Goal: Task Accomplishment & Management: Manage account settings

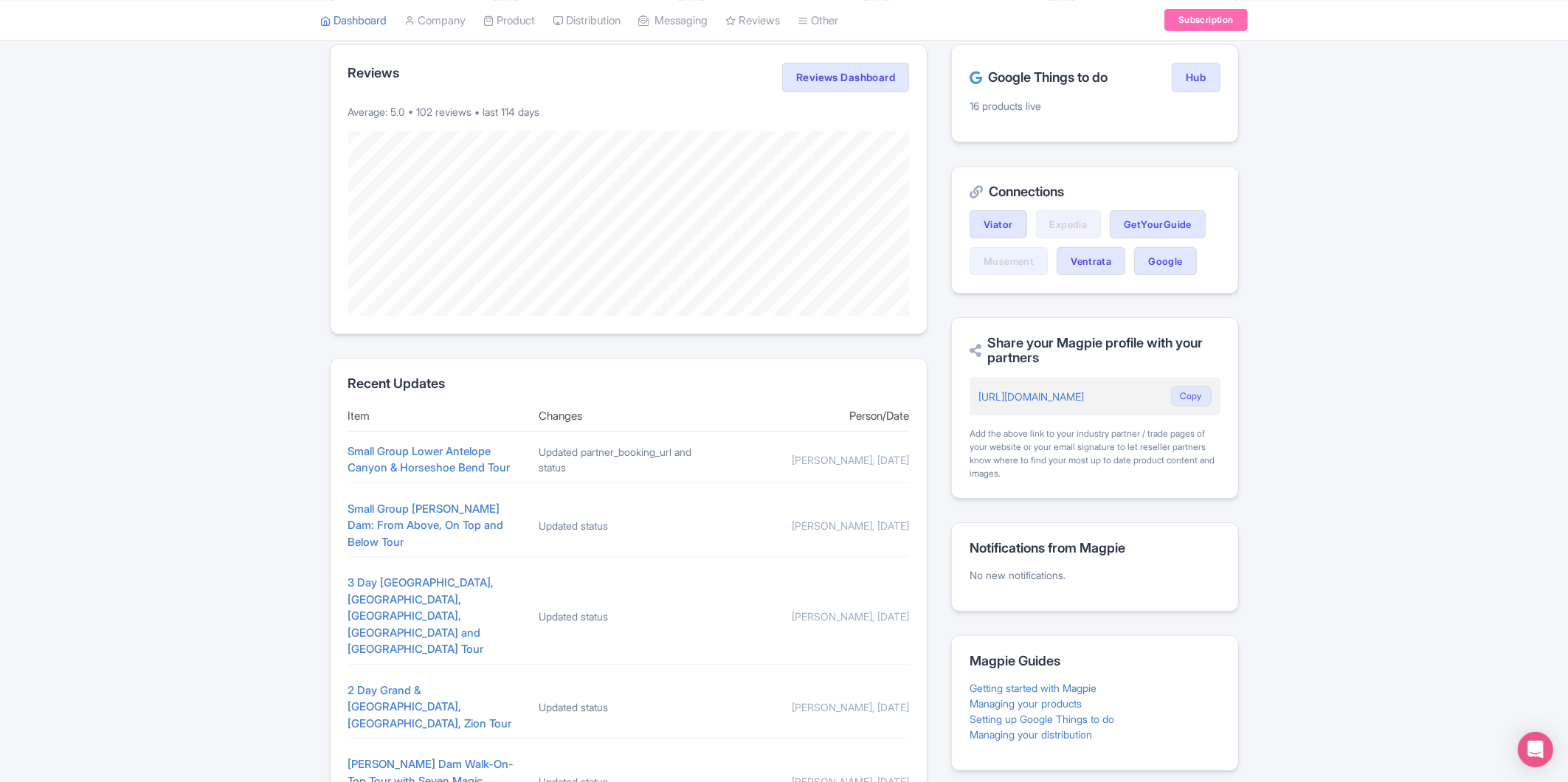
scroll to position [364, 0]
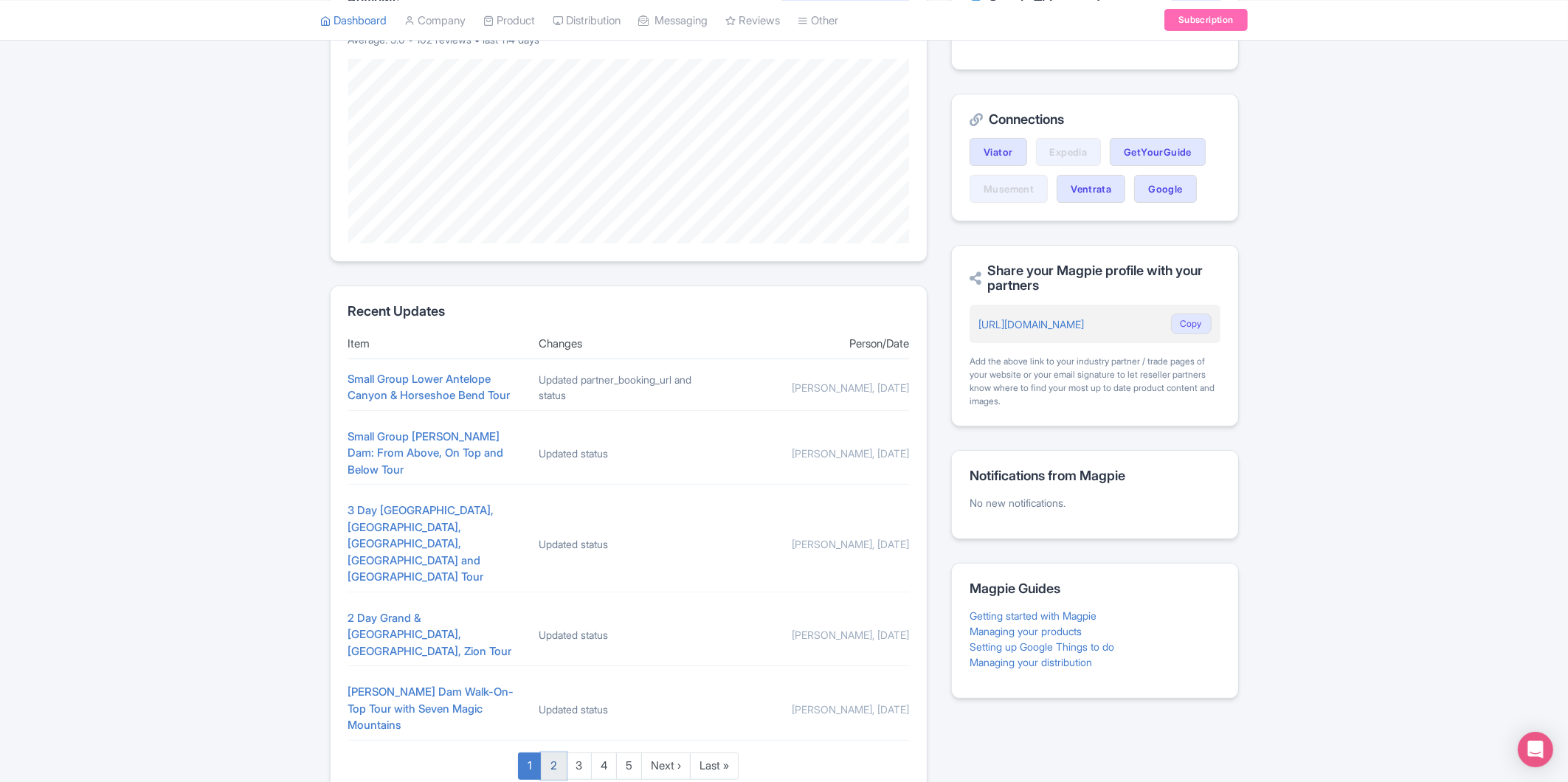
click at [551, 753] on link "2" at bounding box center [554, 766] width 26 height 27
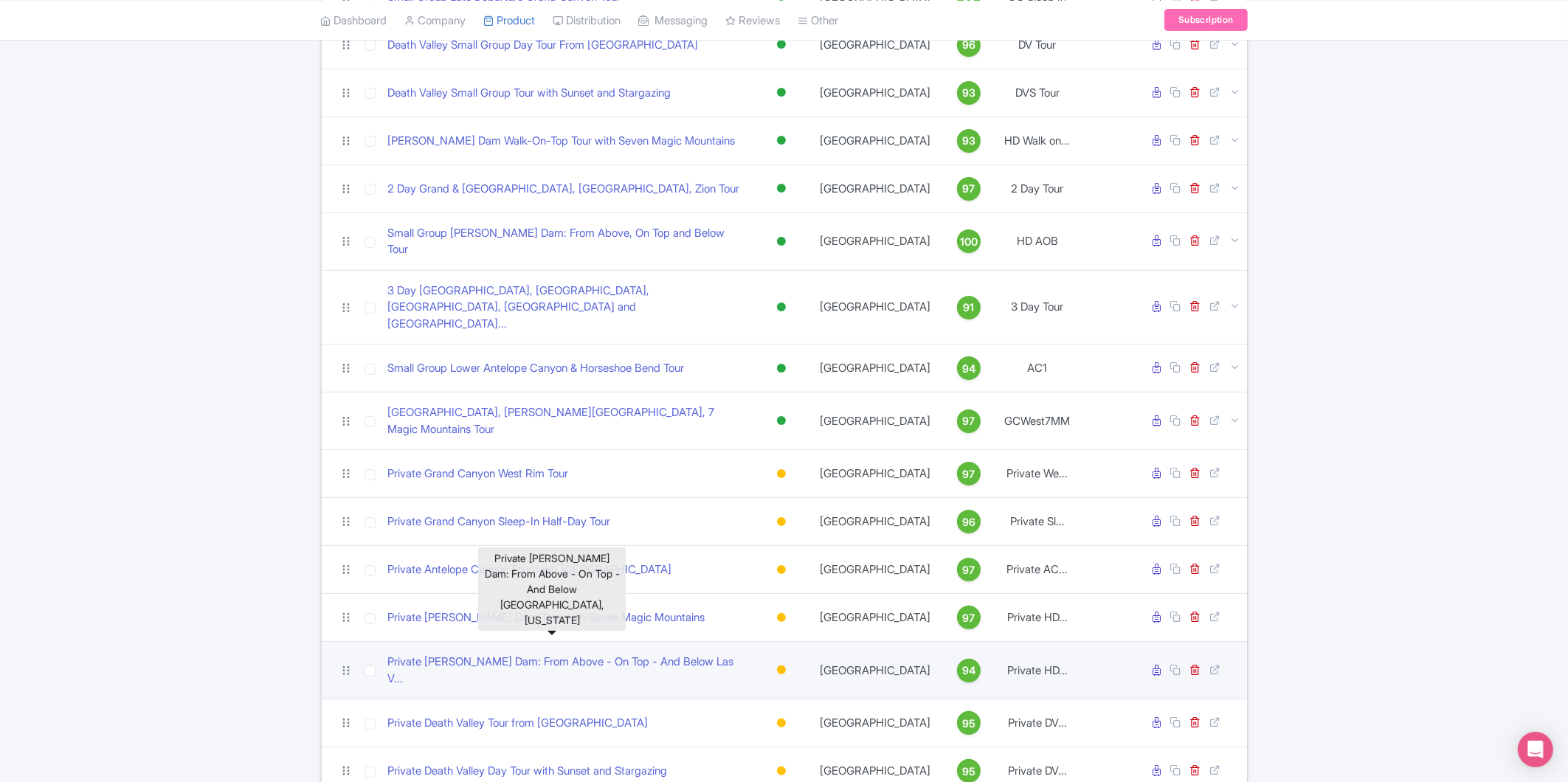
scroll to position [306, 0]
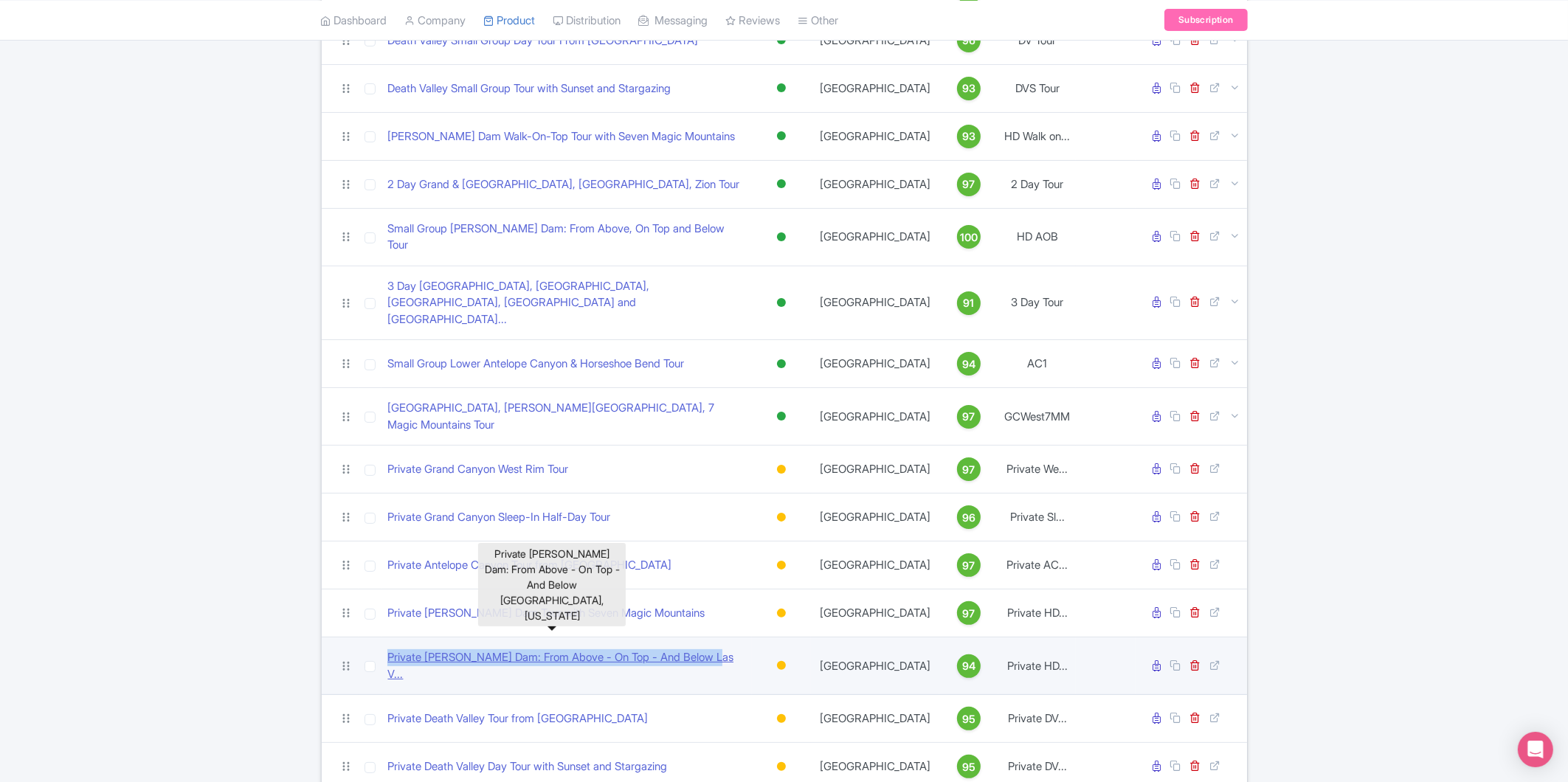
click at [292, 608] on div "Search Bulk Actions [GEOGRAPHIC_DATA] Add to Collection Share Products Add to C…" at bounding box center [784, 312] width 1568 height 958
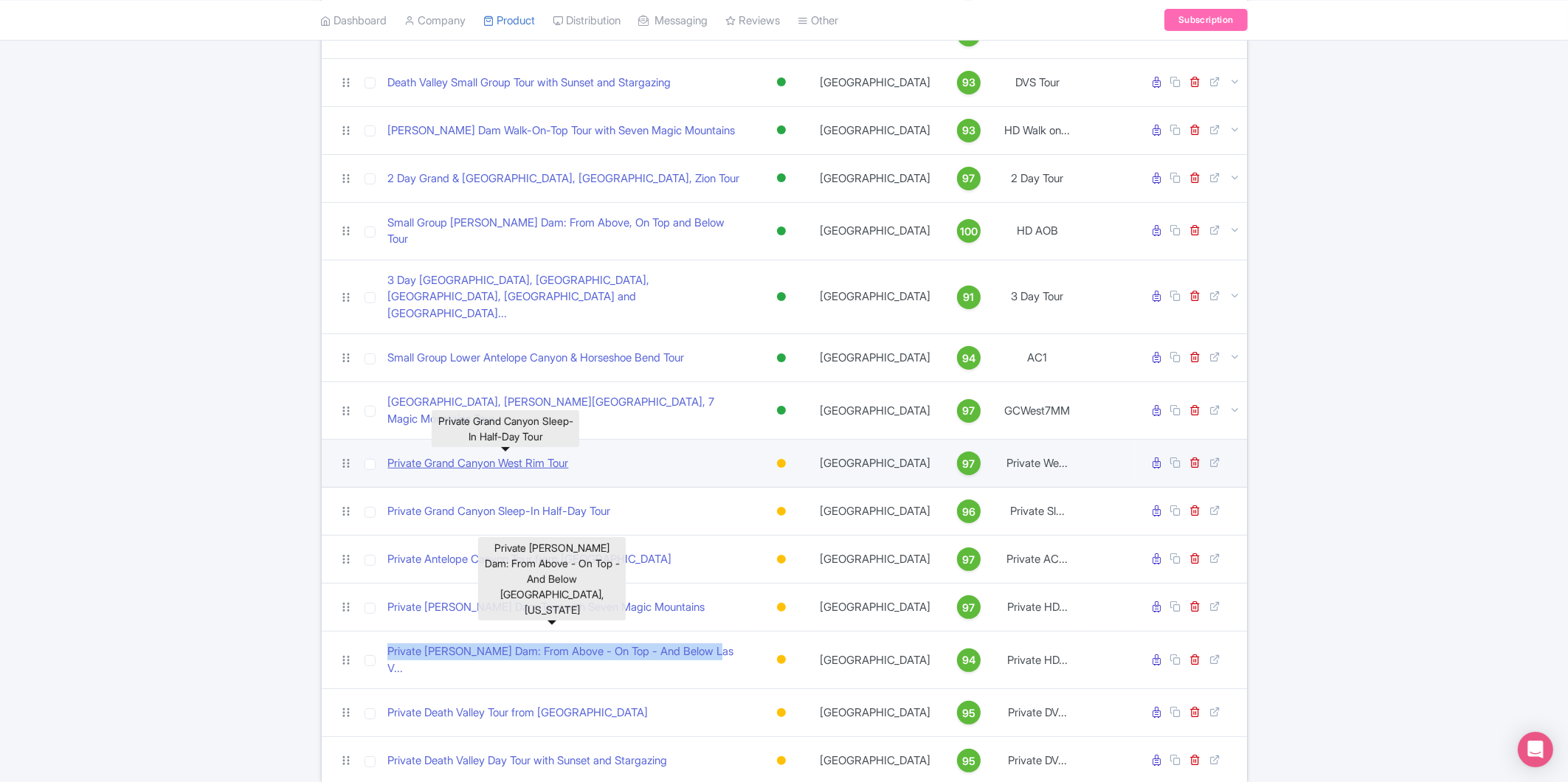
scroll to position [314, 0]
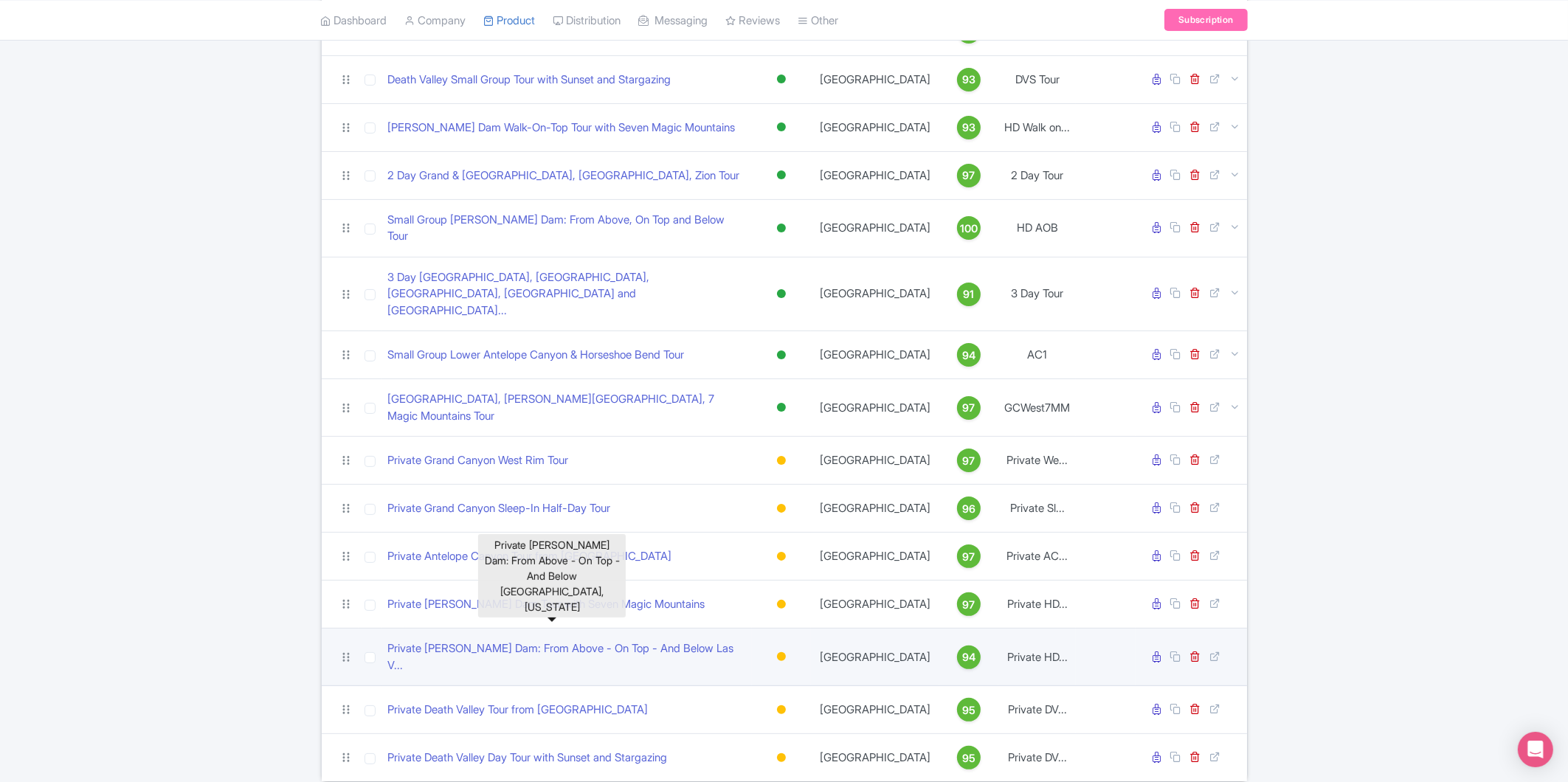
click at [784, 647] on div at bounding box center [781, 657] width 15 height 21
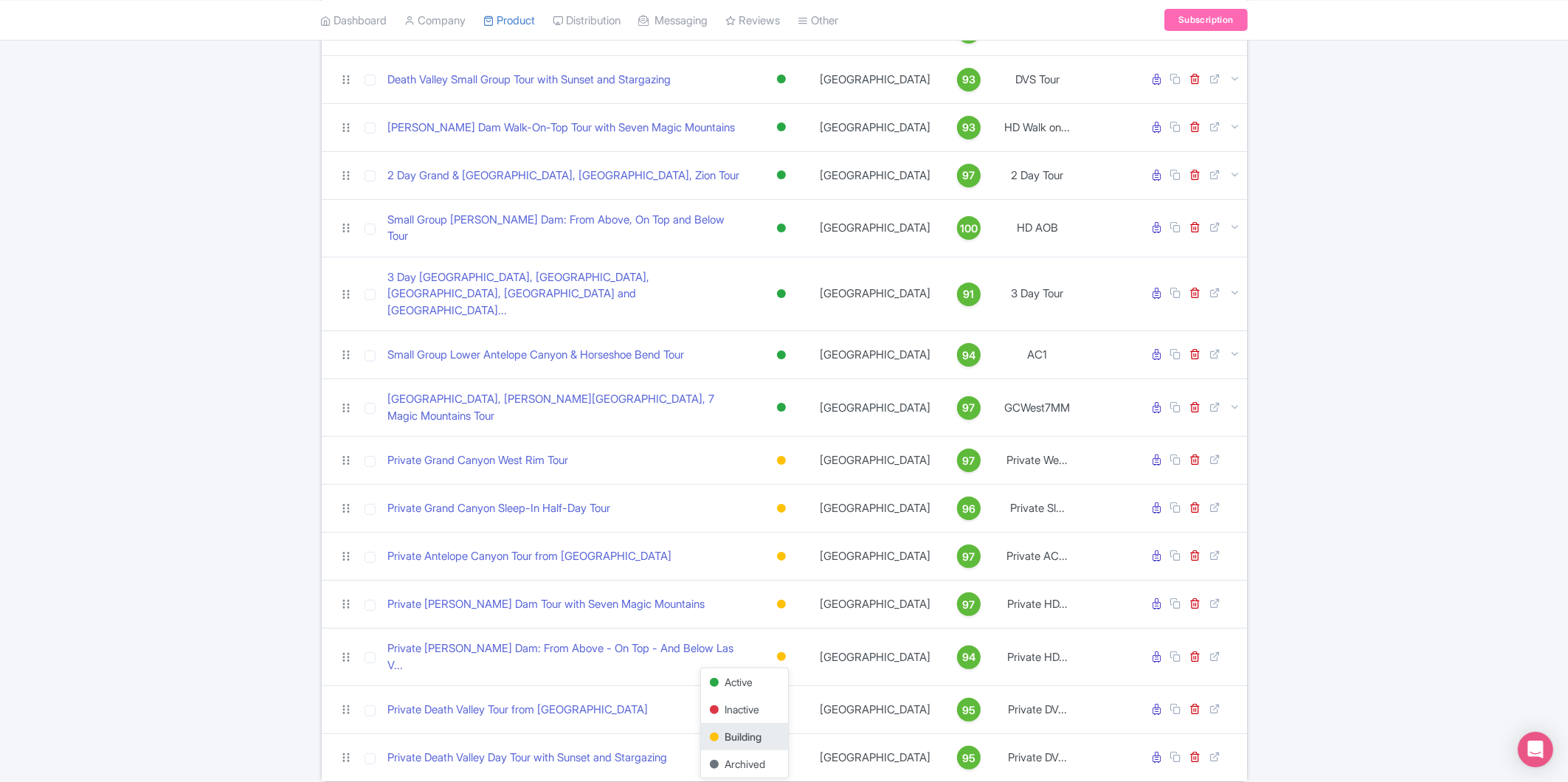
click at [268, 529] on div "Search Bulk Actions Delete Add to Collection Share Products Add to Collection C…" at bounding box center [784, 303] width 1568 height 958
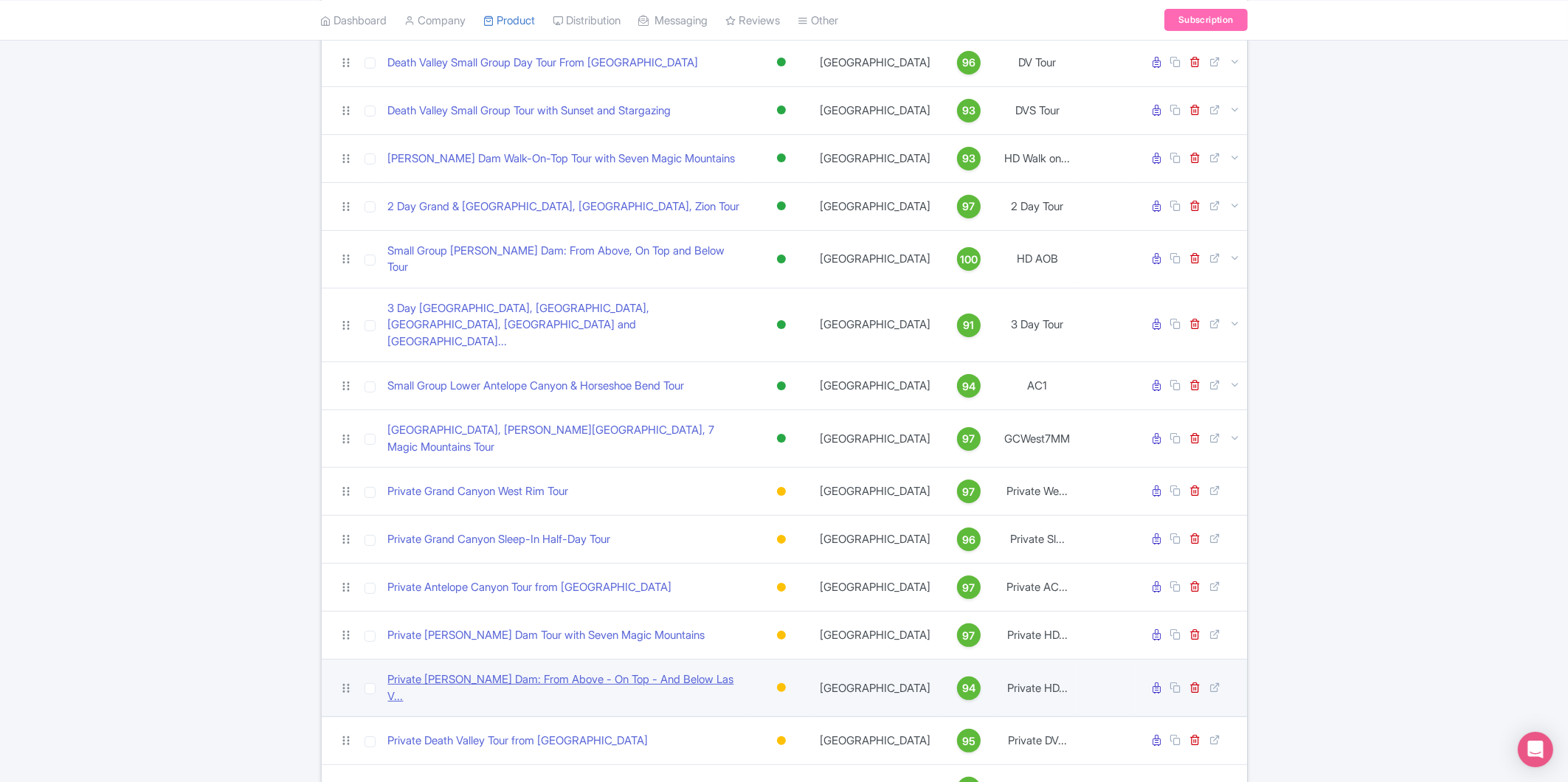
scroll to position [275, 0]
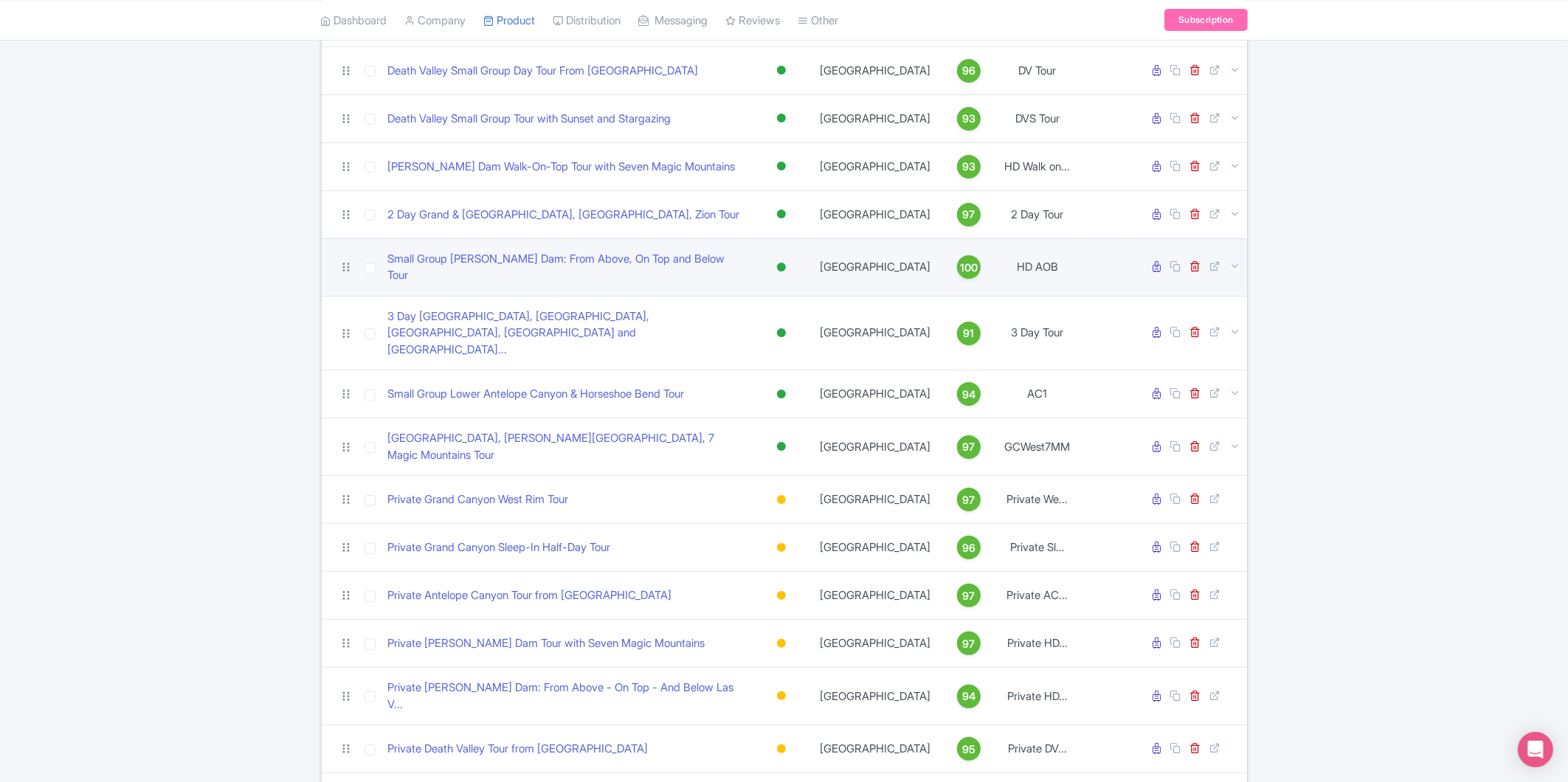
click at [787, 256] on div at bounding box center [781, 267] width 15 height 21
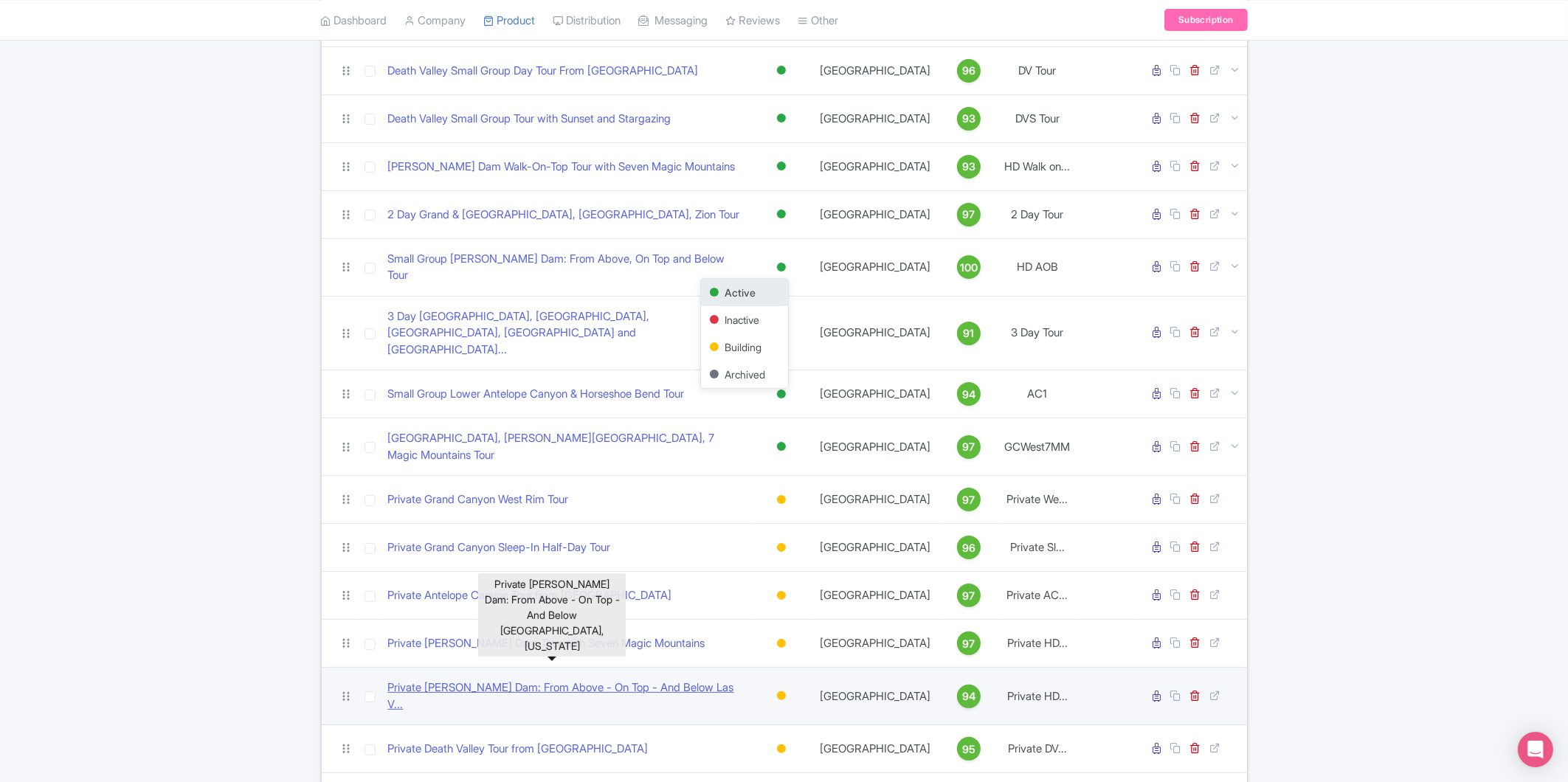
click at [507, 680] on link "Private Hoover Dam: From Above - On Top - And Below Las V..." at bounding box center [566, 696] width 359 height 33
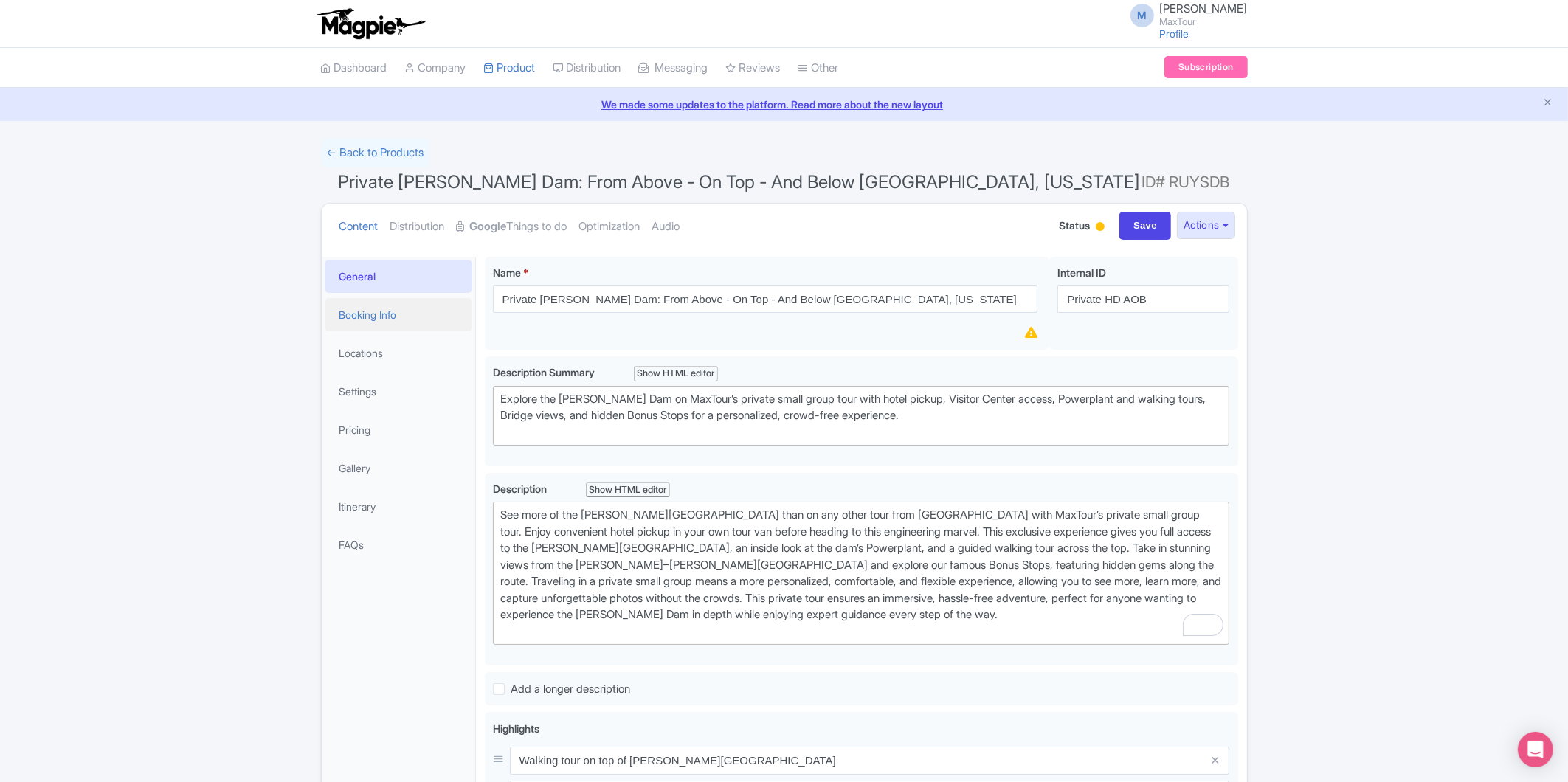
click at [364, 324] on link "Booking Info" at bounding box center [398, 314] width 148 height 33
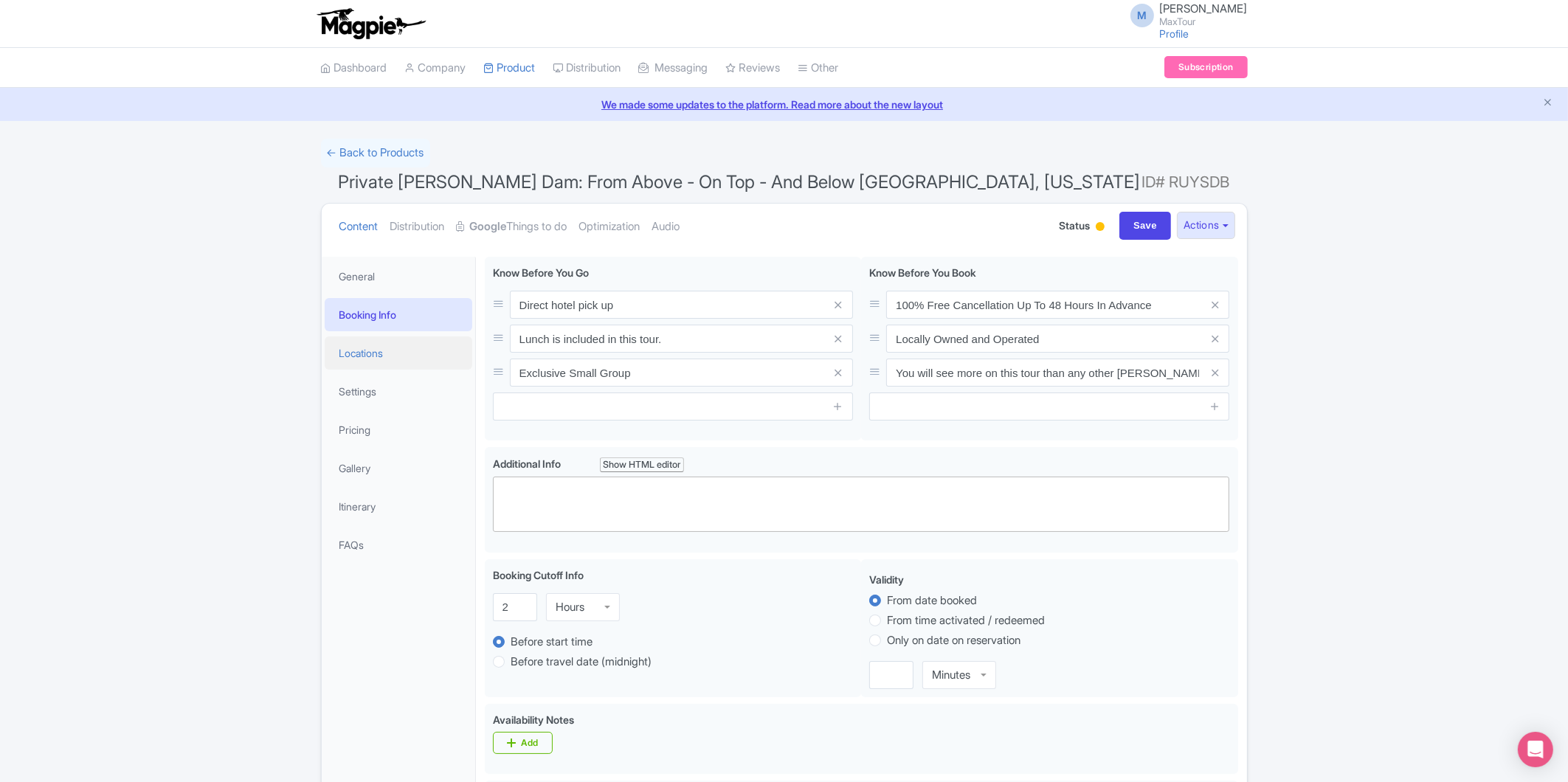
click at [361, 351] on link "Locations" at bounding box center [398, 353] width 148 height 33
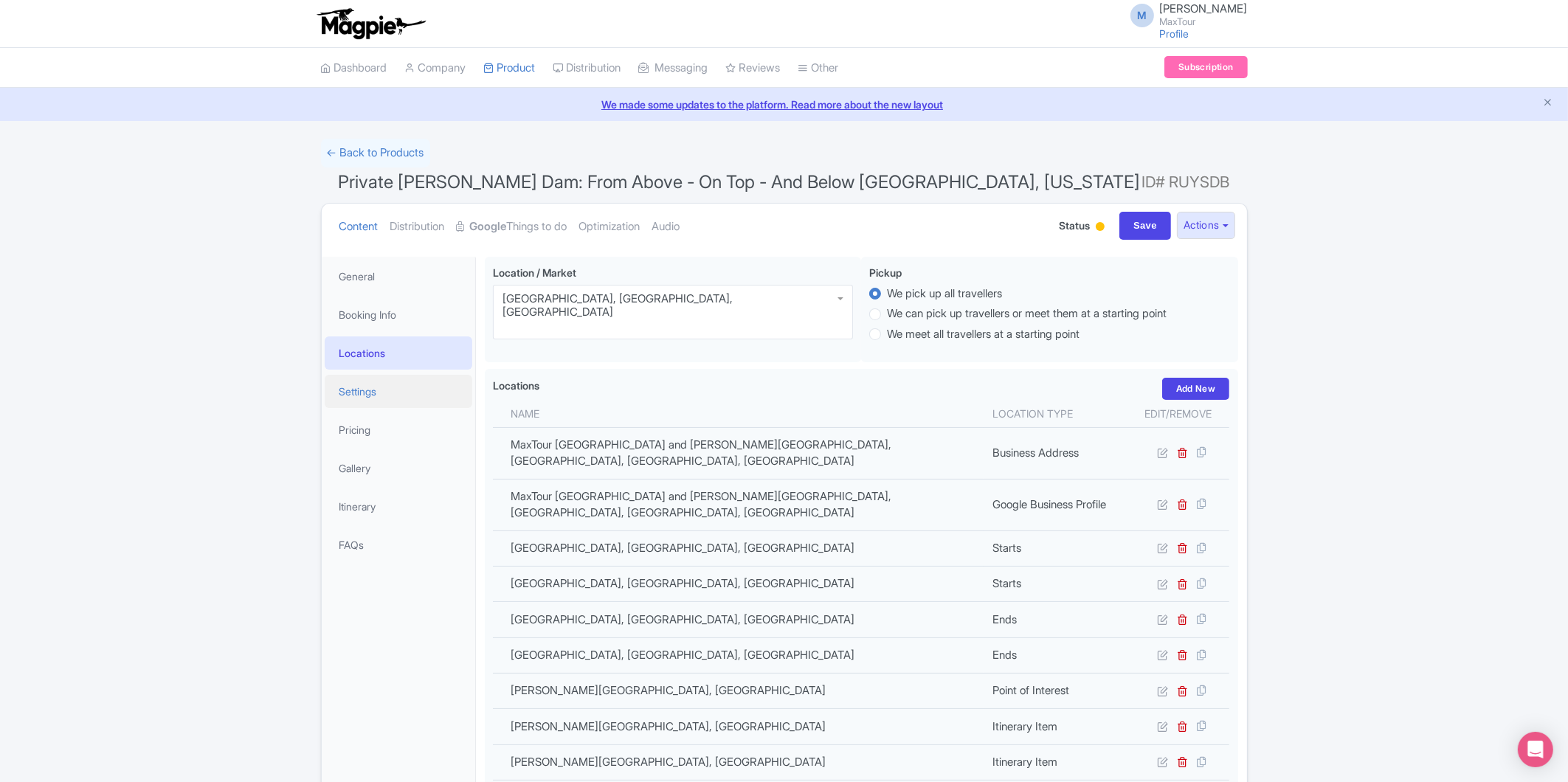
click at [362, 393] on link "Settings" at bounding box center [398, 391] width 148 height 33
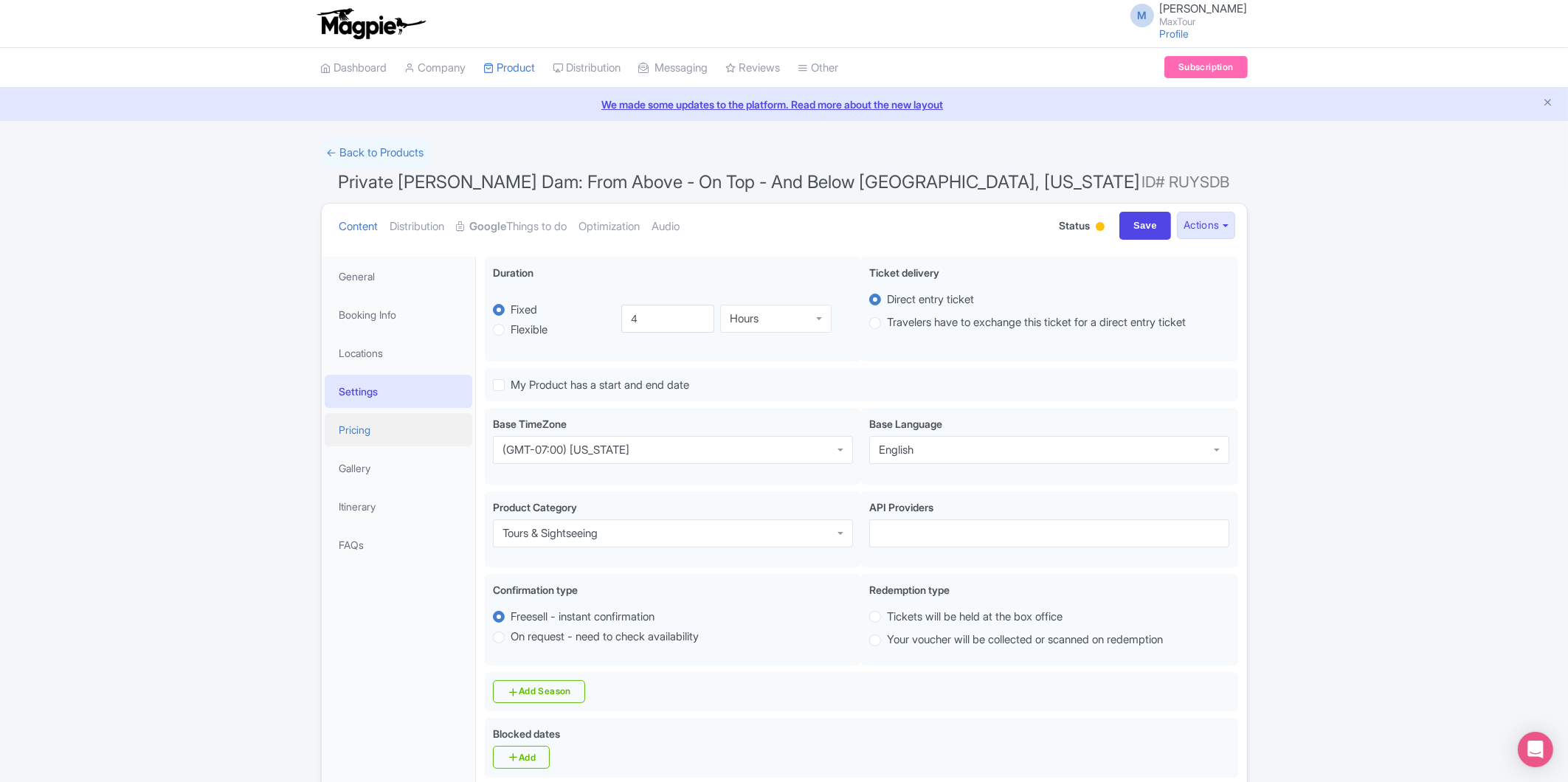
click at [368, 428] on link "Pricing" at bounding box center [398, 429] width 148 height 33
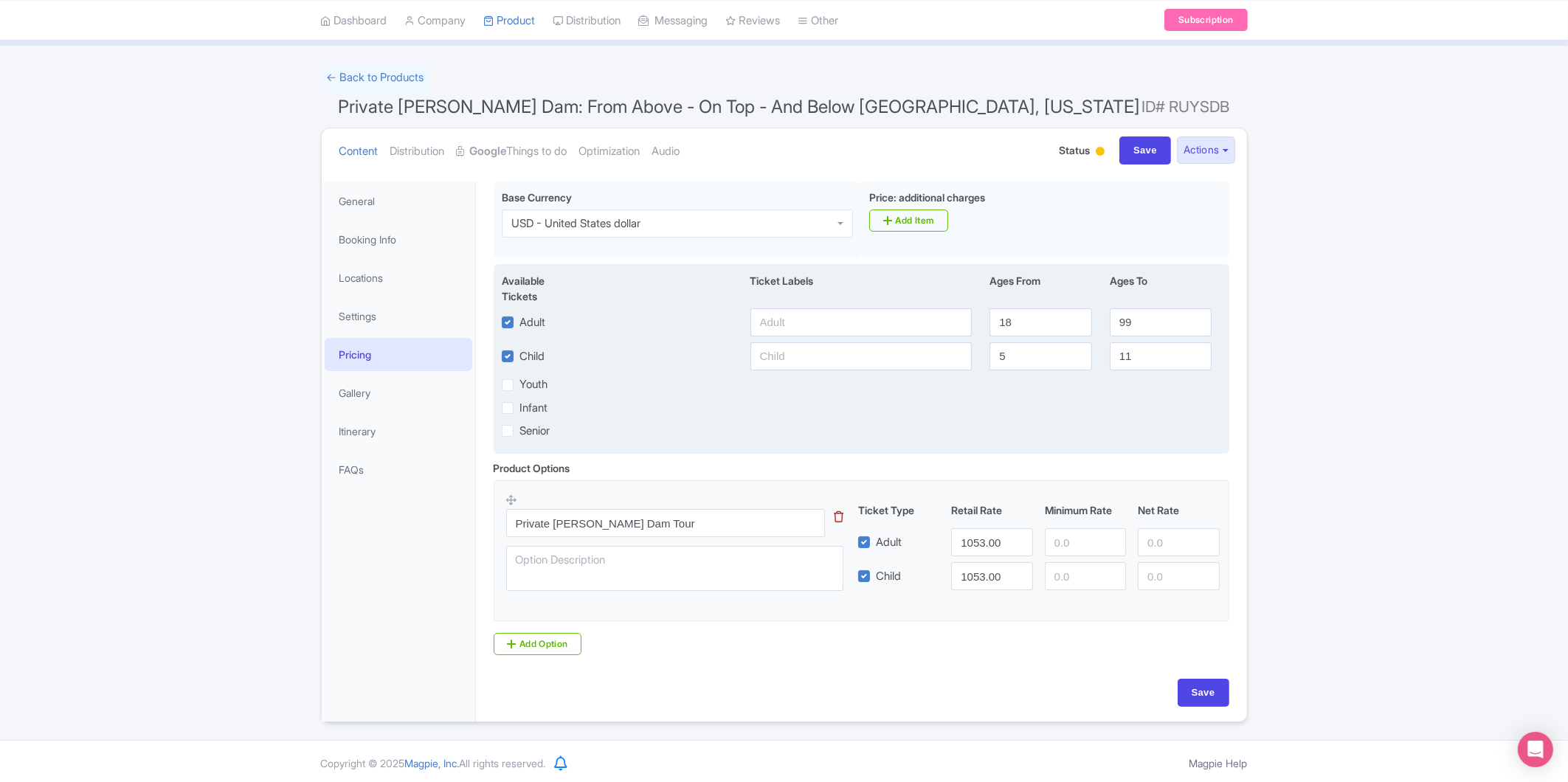
scroll to position [76, 0]
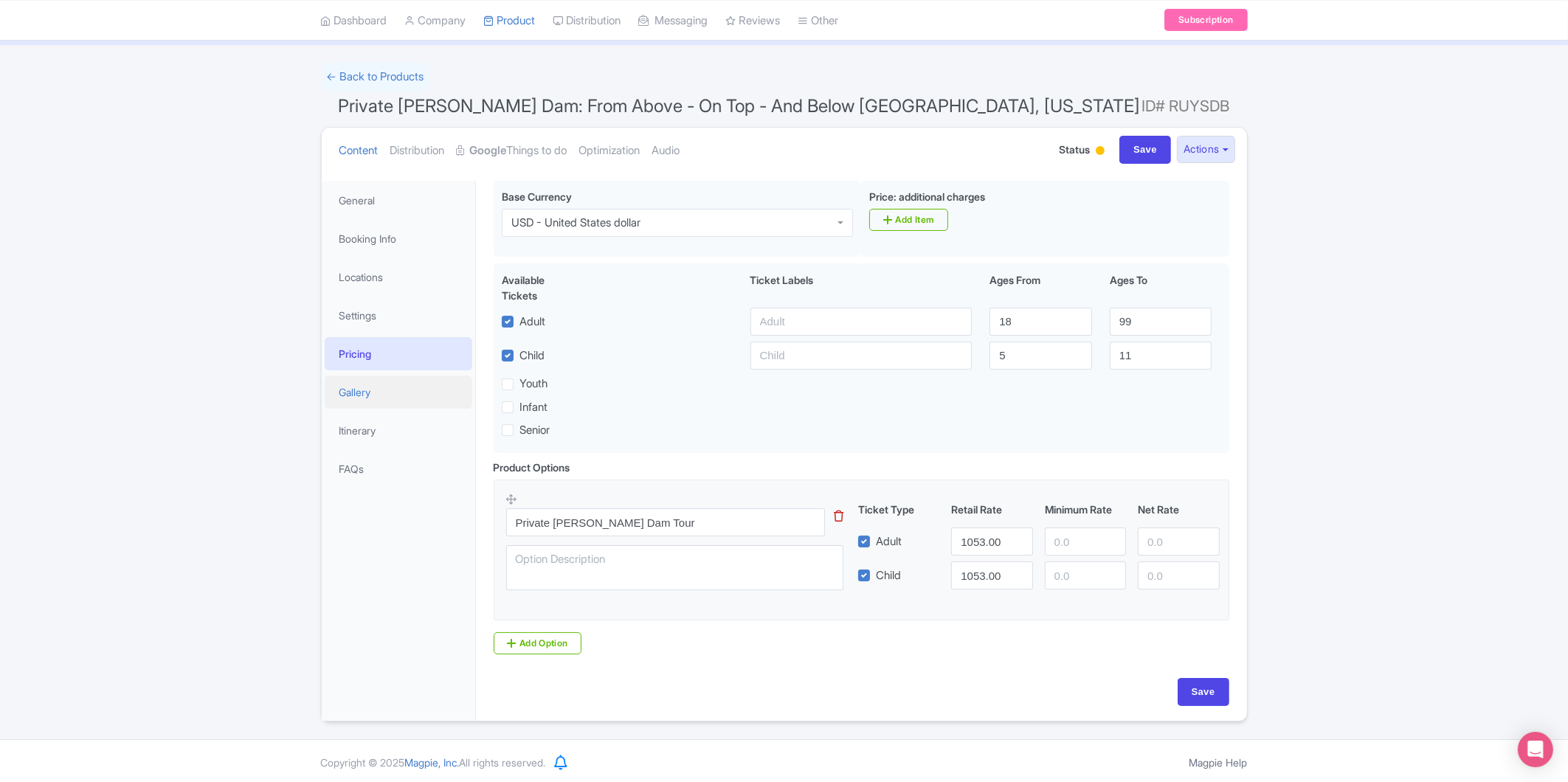
click at [389, 399] on link "Gallery" at bounding box center [398, 392] width 148 height 33
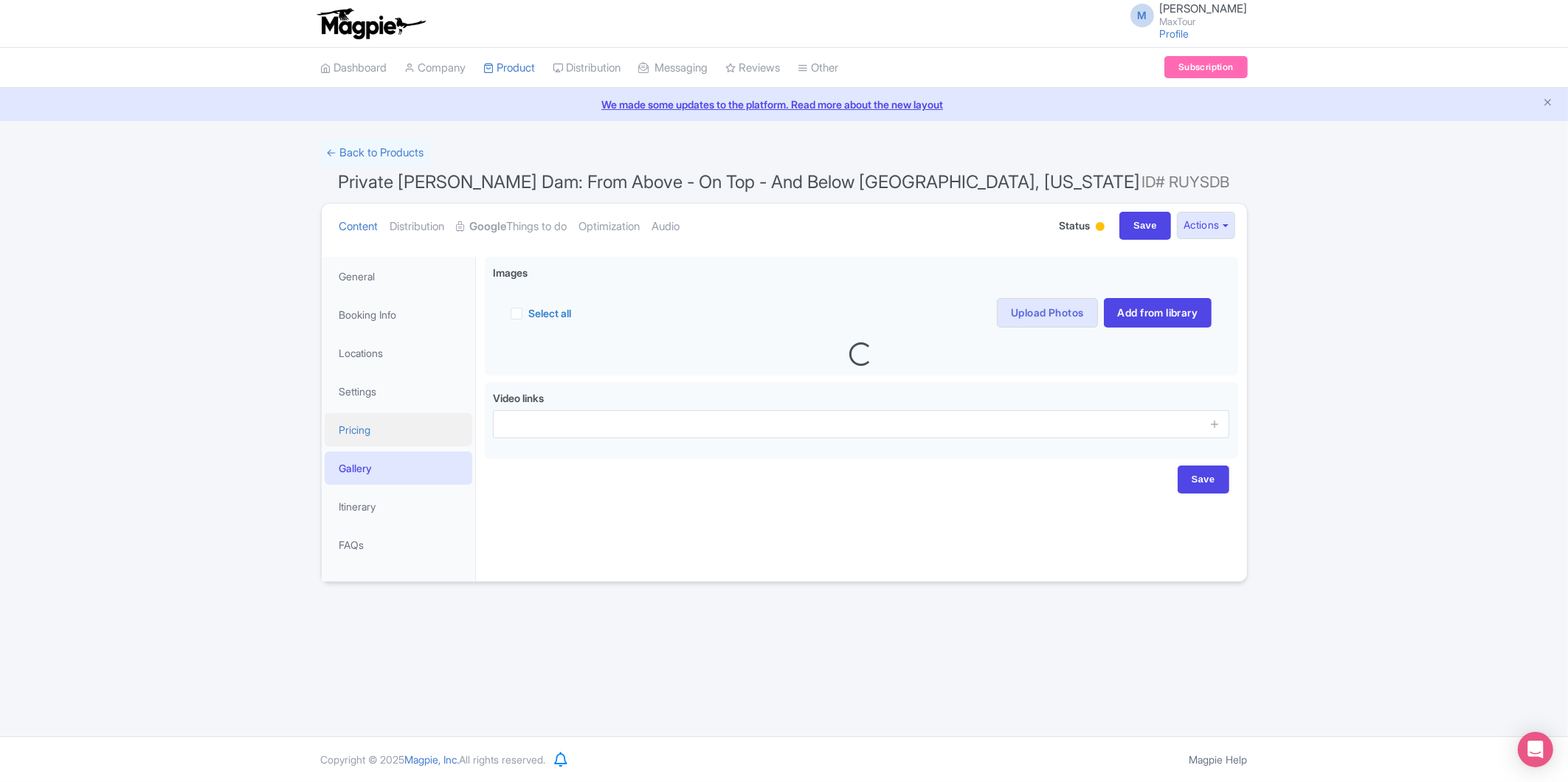
scroll to position [0, 0]
click at [384, 508] on link "Itinerary" at bounding box center [398, 507] width 148 height 33
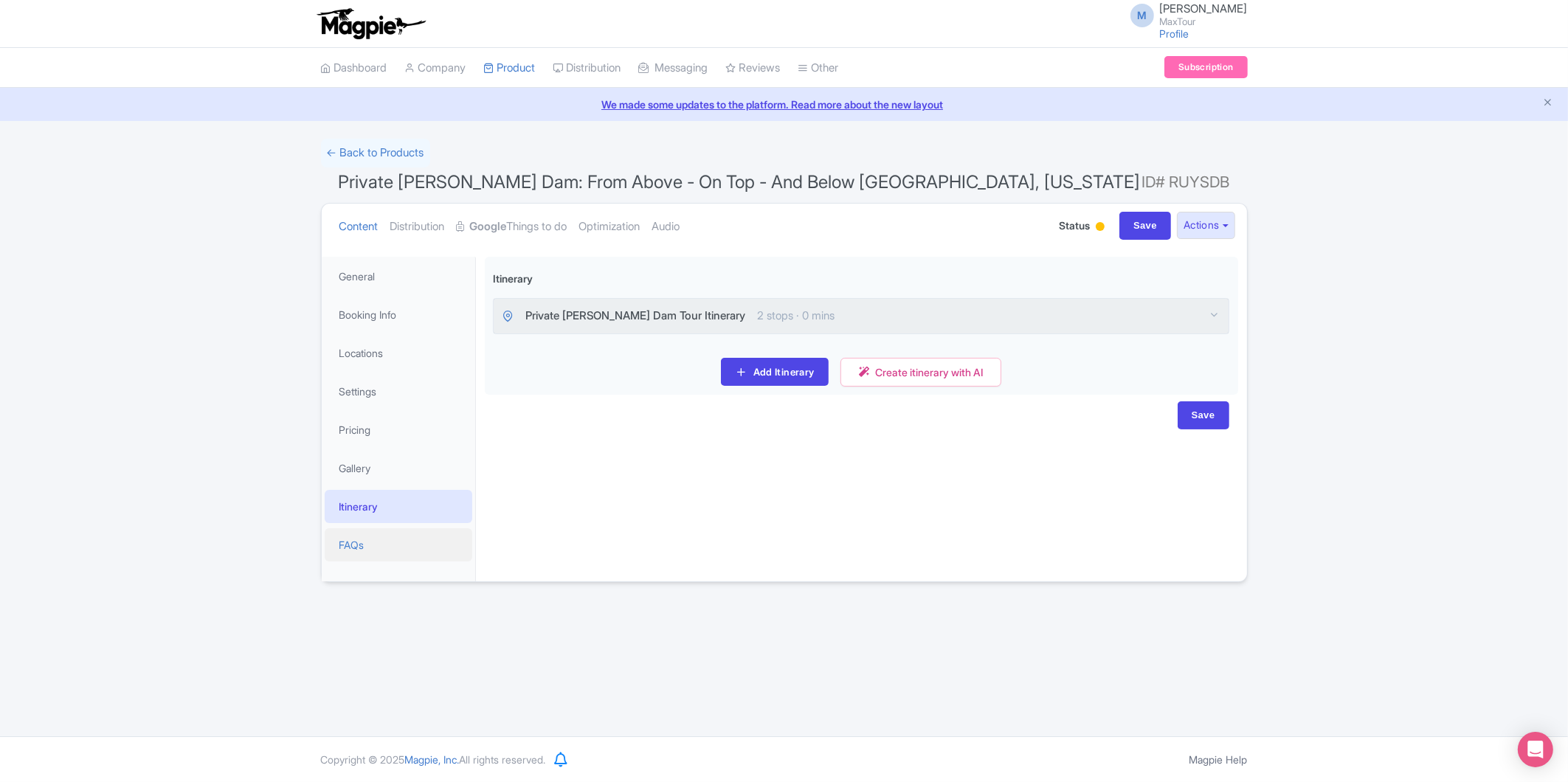
click at [382, 537] on link "FAQs" at bounding box center [398, 545] width 148 height 33
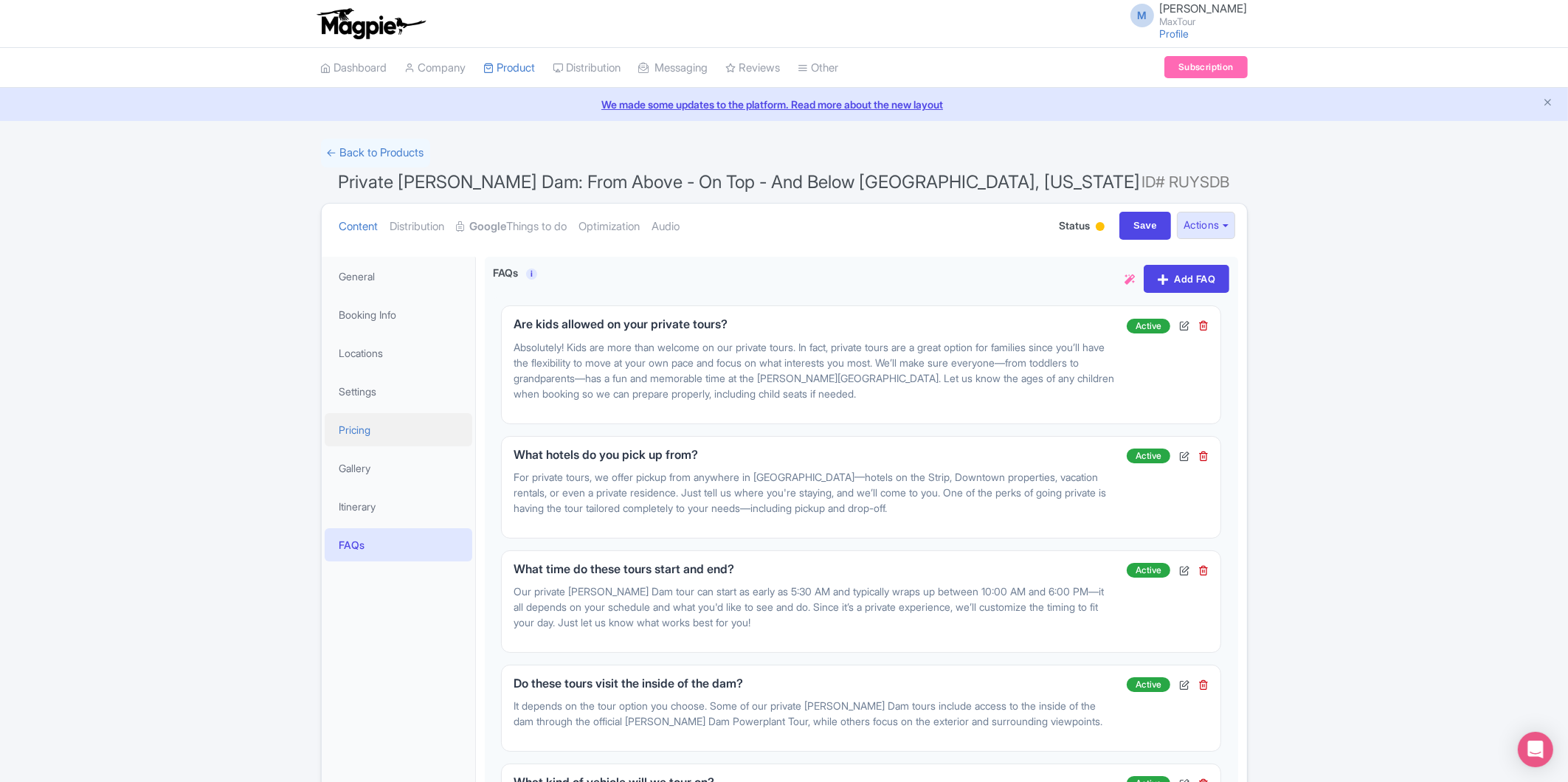
click at [407, 435] on link "Pricing" at bounding box center [398, 429] width 148 height 33
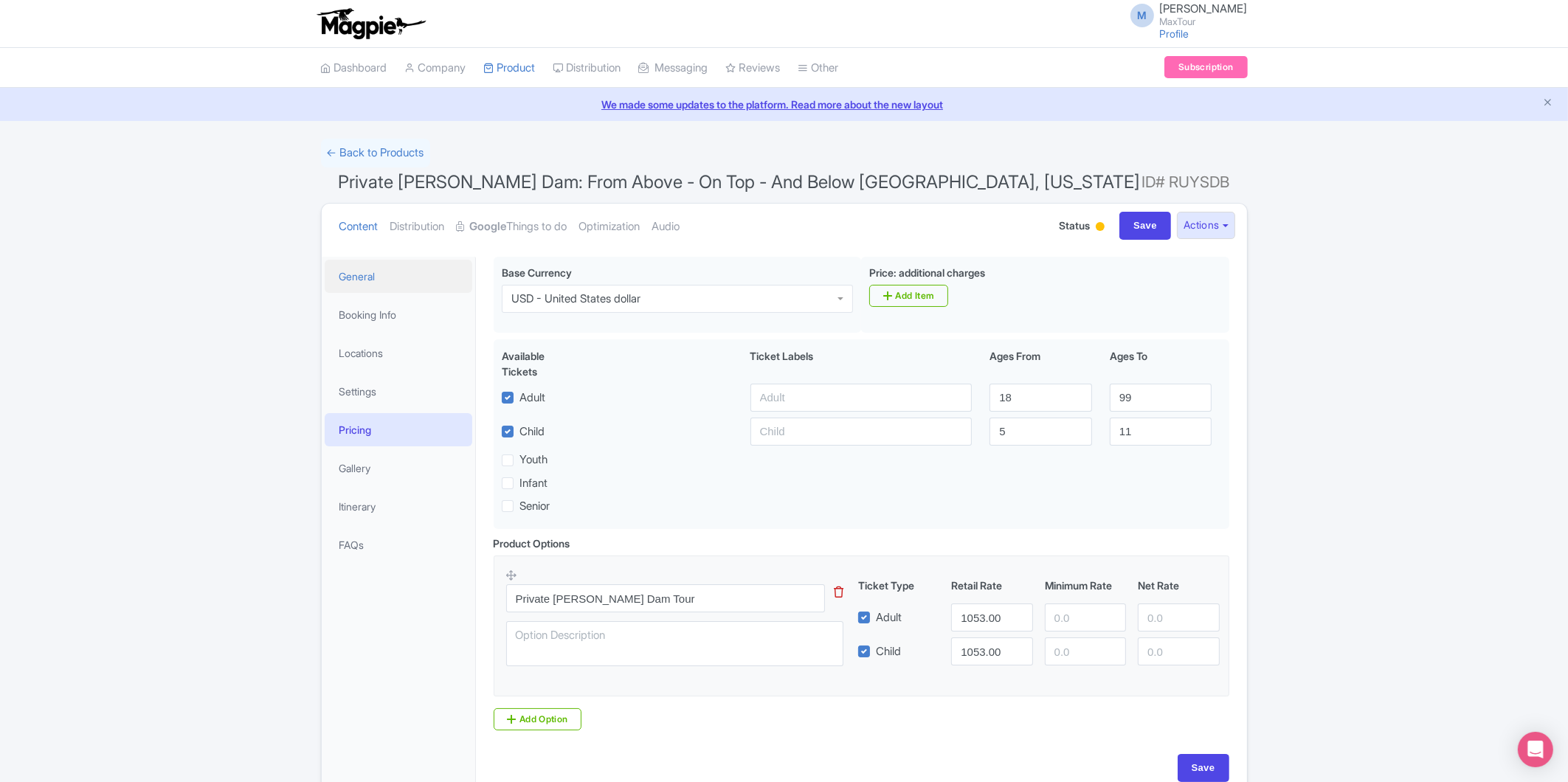
click at [402, 273] on link "General" at bounding box center [398, 276] width 148 height 33
